Goal: Find specific page/section: Find specific page/section

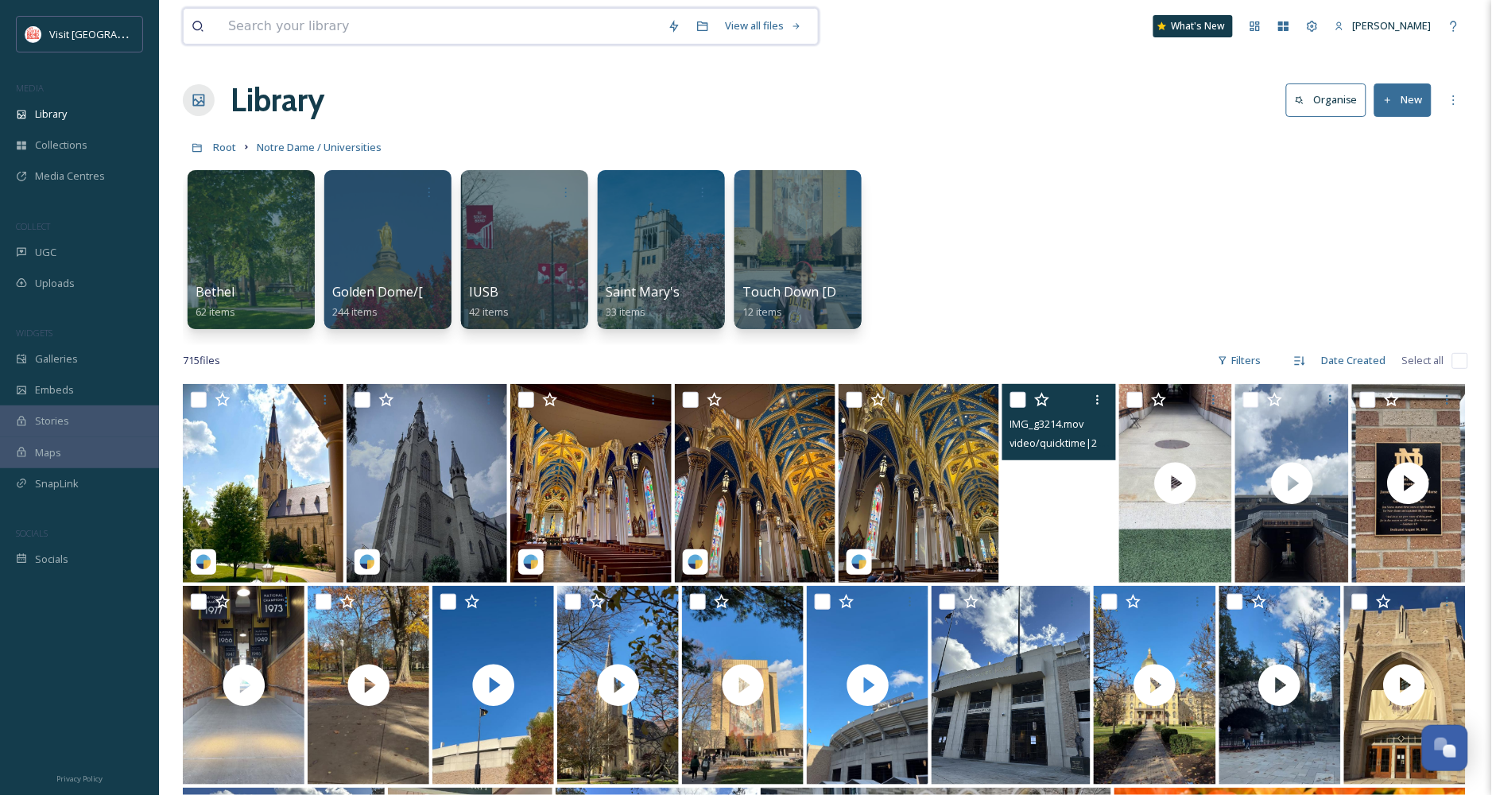
click at [265, 25] on input at bounding box center [440, 26] width 440 height 35
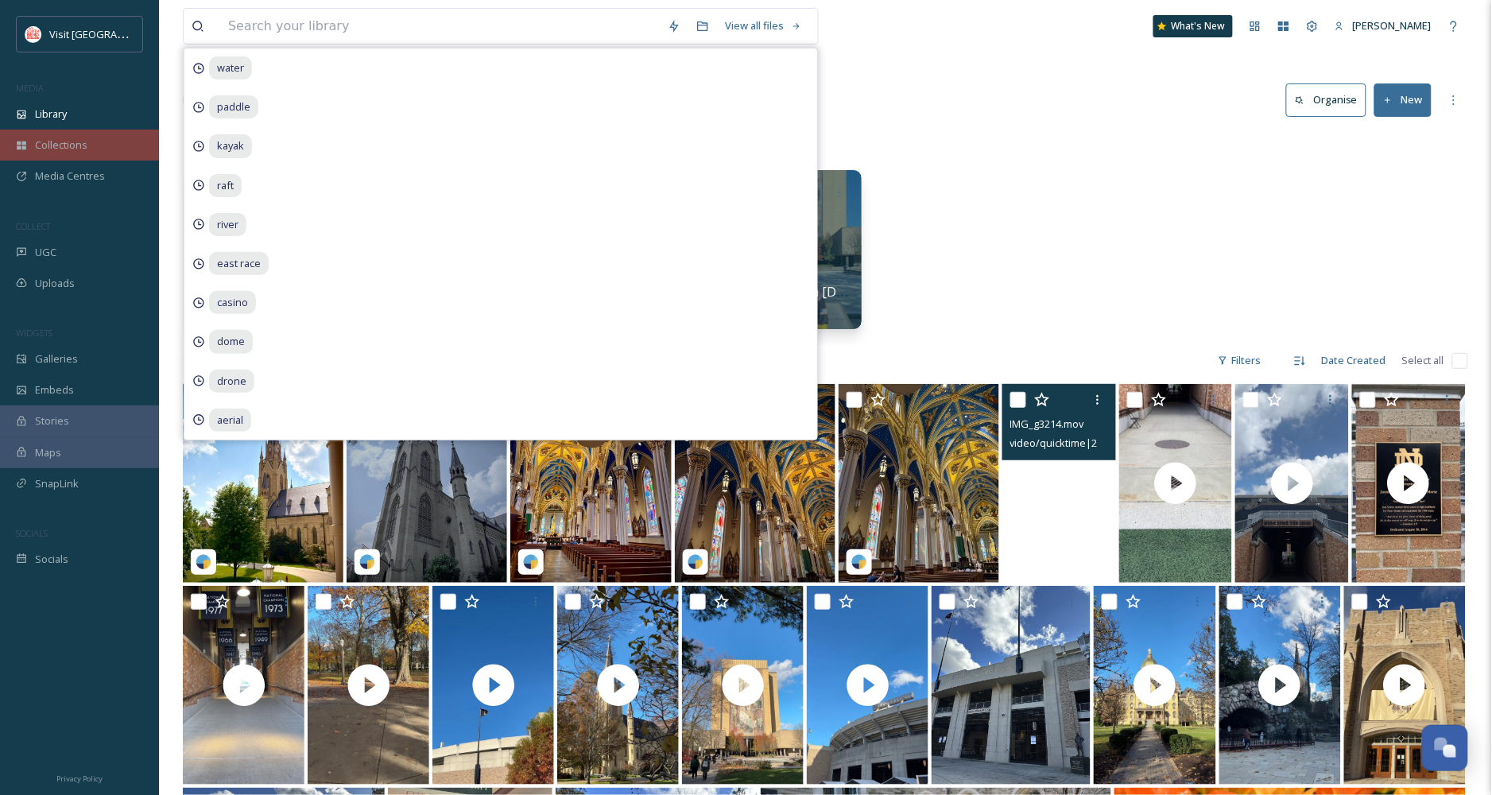
click at [56, 140] on span "Collections" at bounding box center [61, 144] width 52 height 15
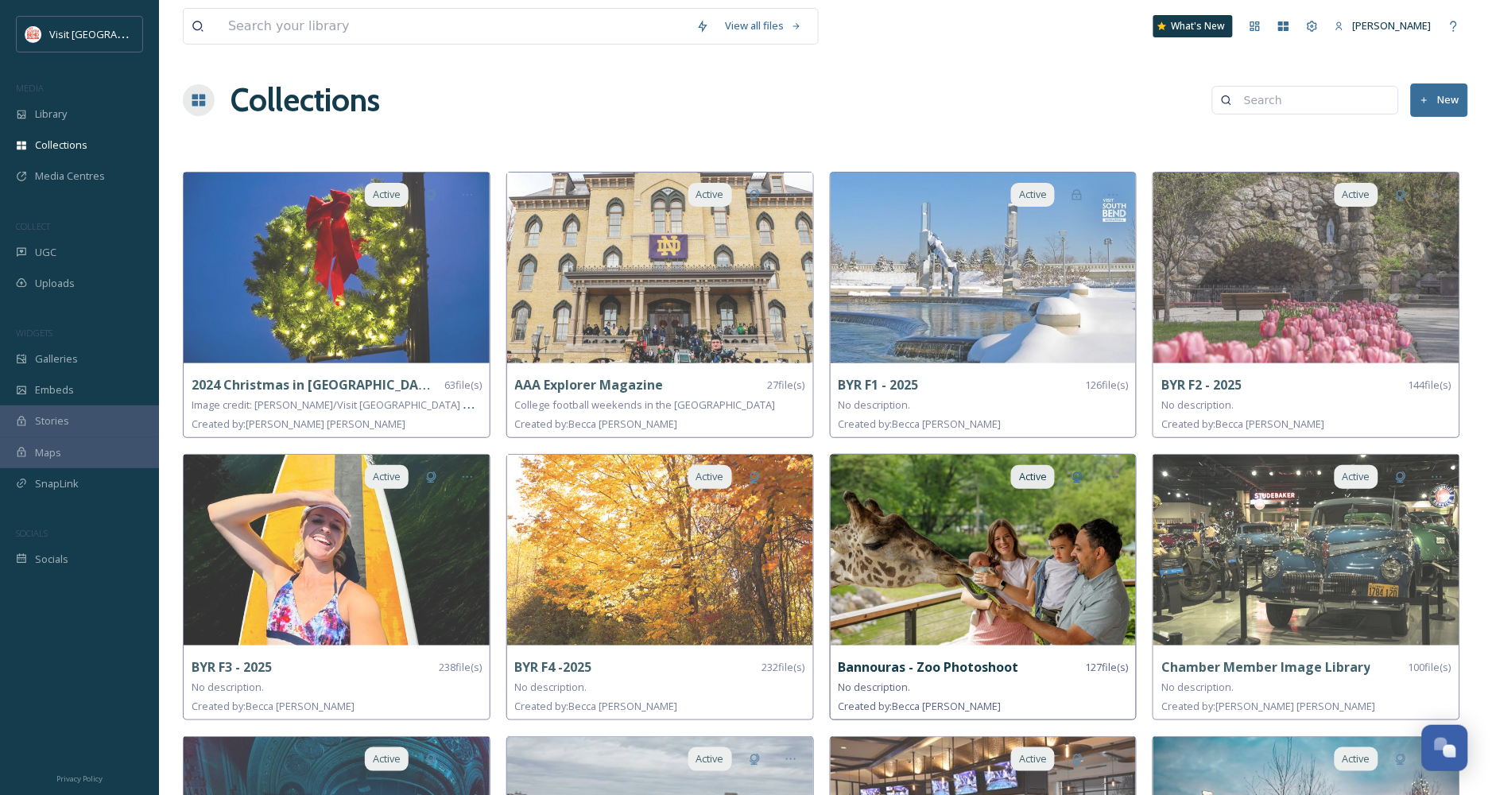
click at [997, 598] on img at bounding box center [984, 550] width 306 height 191
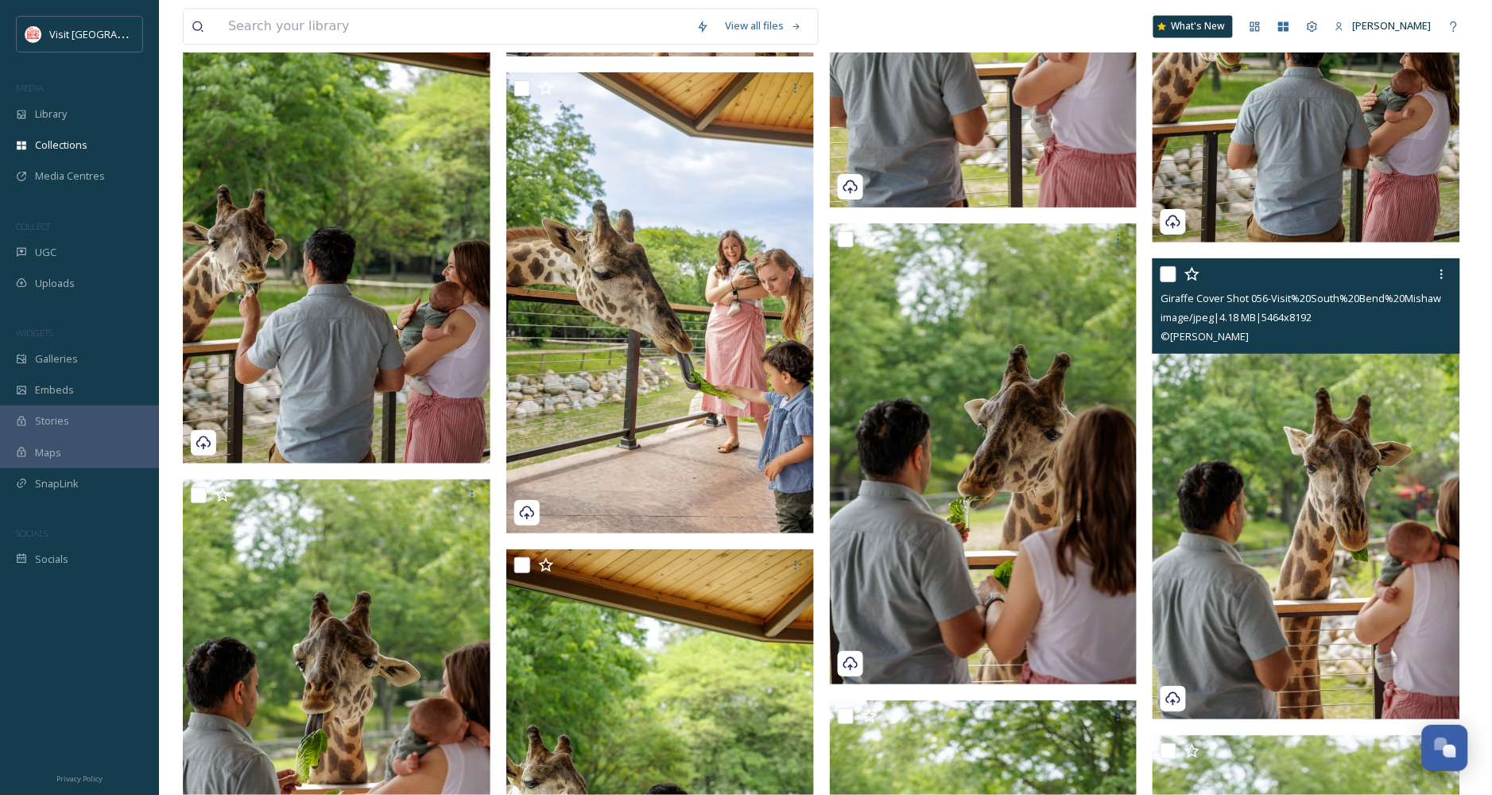
scroll to position [6802, 0]
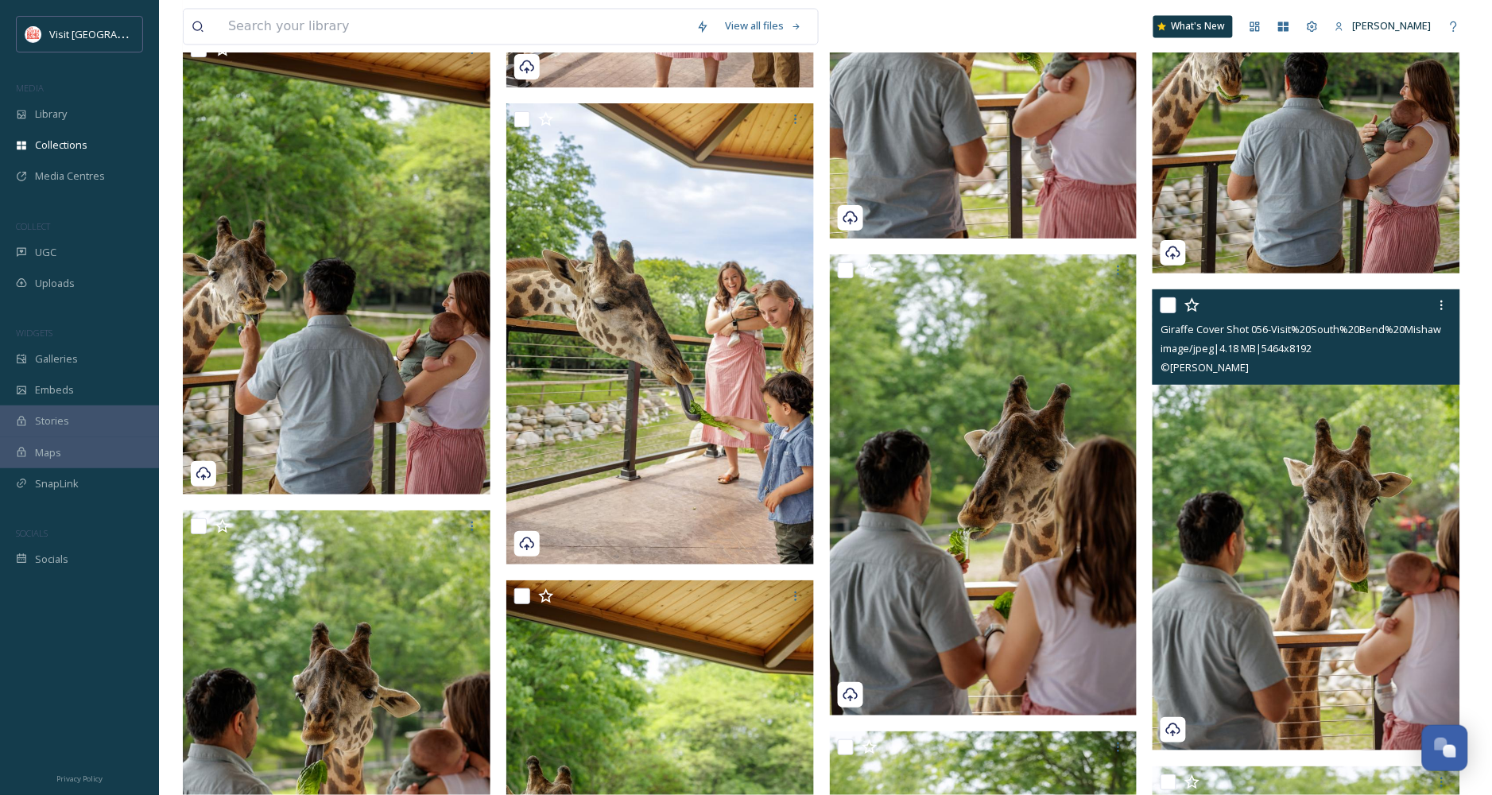
click at [1331, 469] on img at bounding box center [1306, 519] width 308 height 461
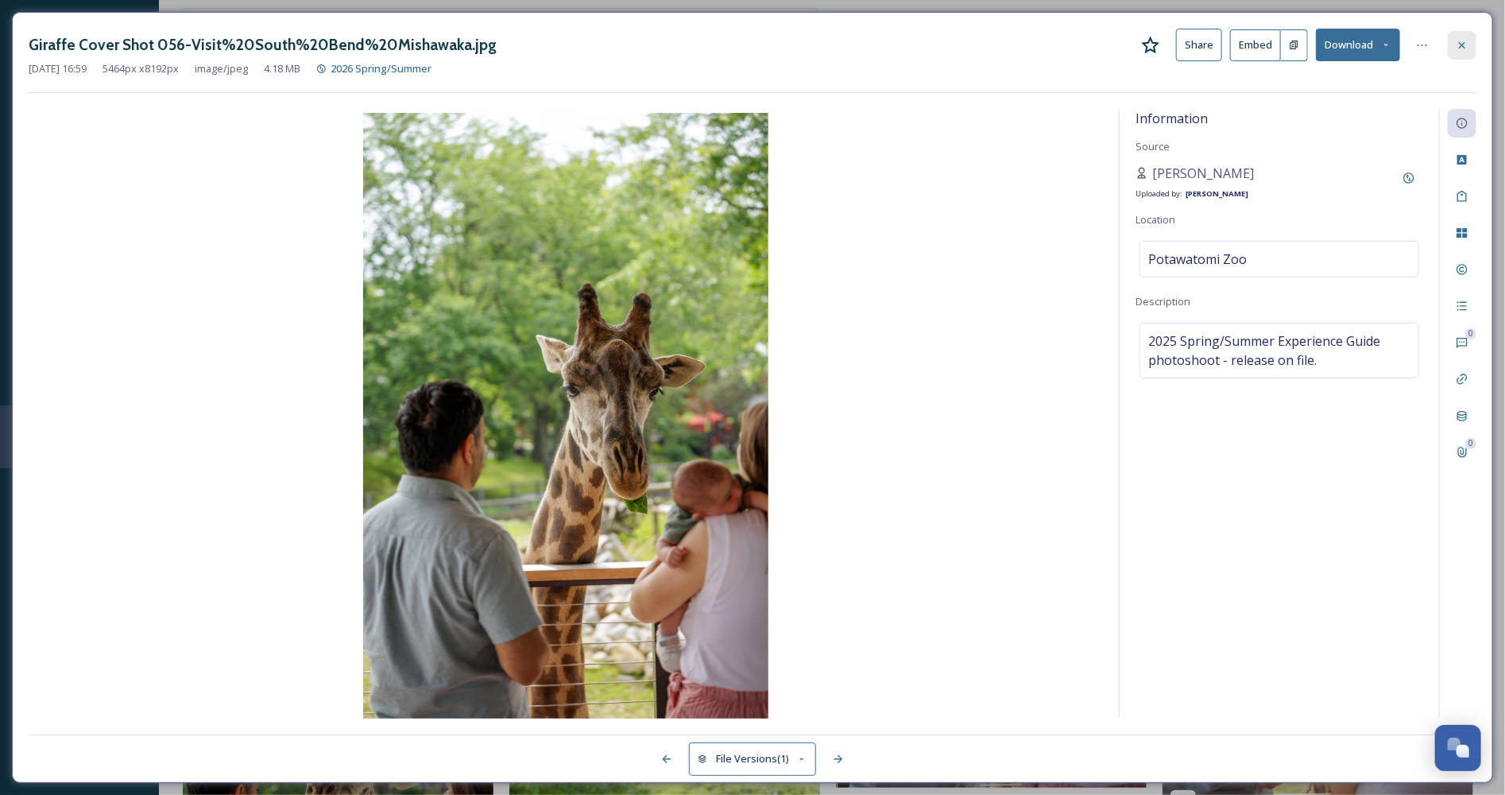
click at [1463, 48] on icon at bounding box center [1462, 45] width 13 height 13
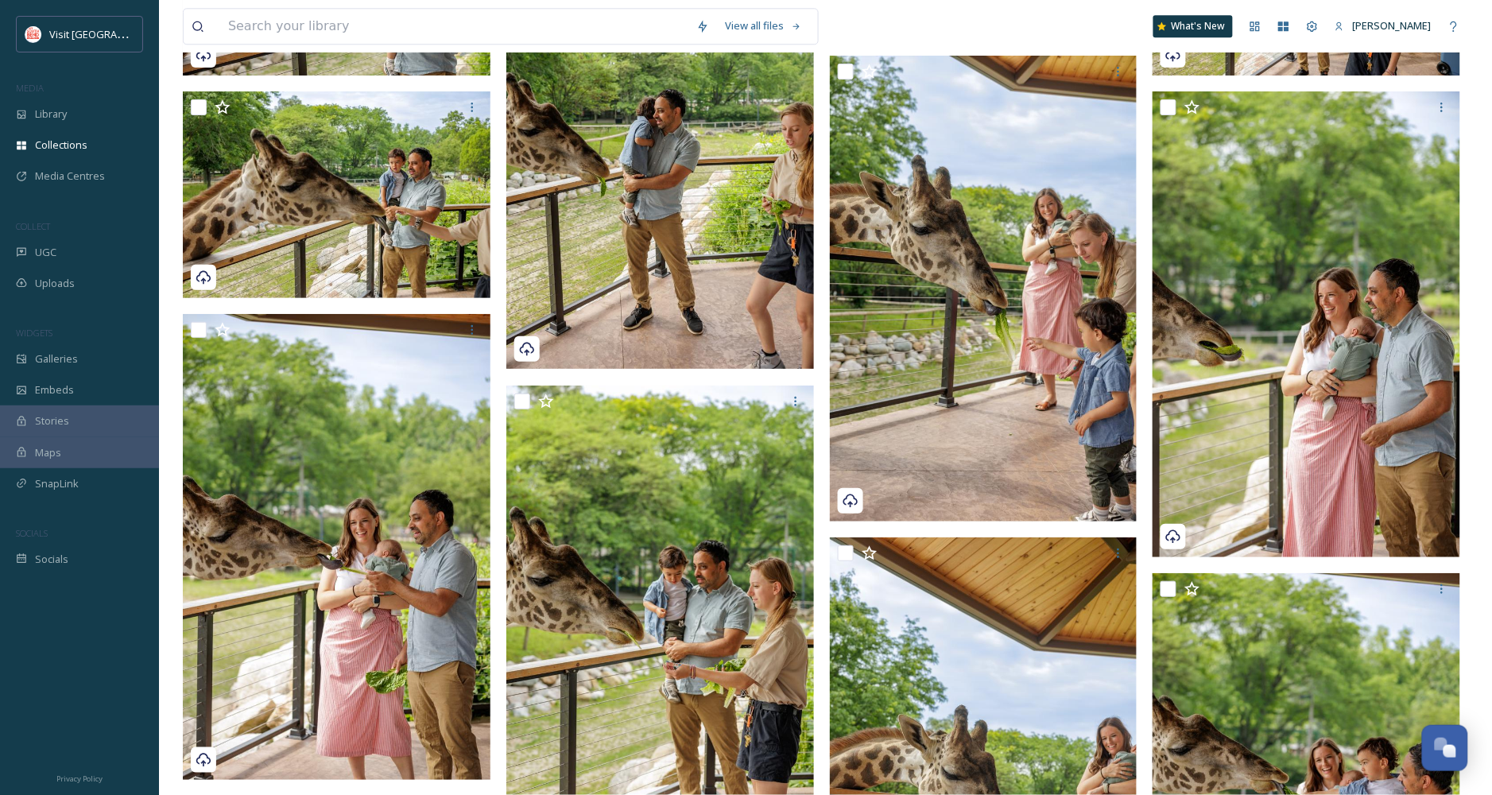
scroll to position [5124, 0]
